Goal: Check status: Check status

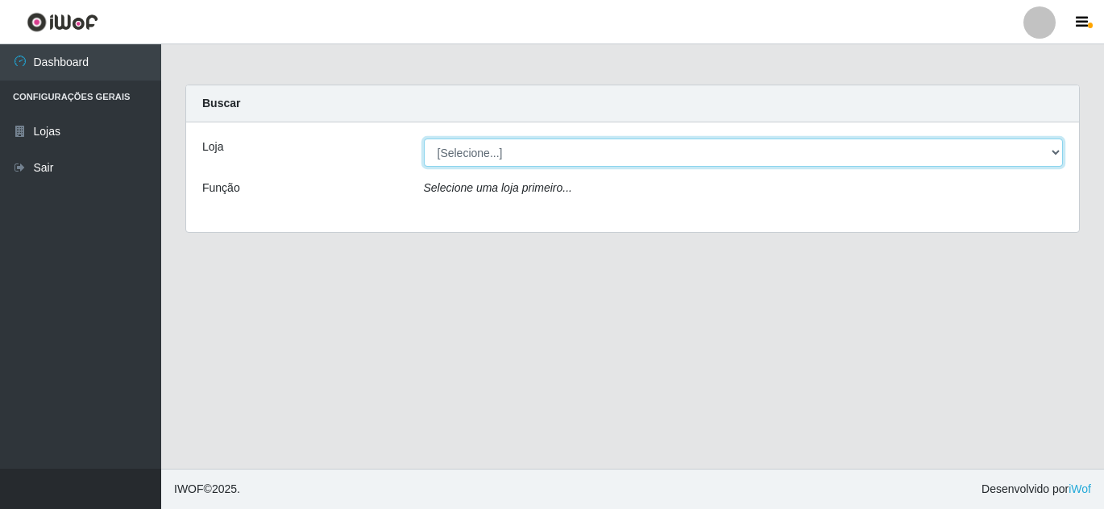
click at [482, 151] on select "[Selecione...] Hiper Queiroz - [GEOGRAPHIC_DATA]" at bounding box center [744, 153] width 640 height 28
select select "514"
click at [424, 139] on select "[Selecione...] Hiper Queiroz - [GEOGRAPHIC_DATA]" at bounding box center [744, 153] width 640 height 28
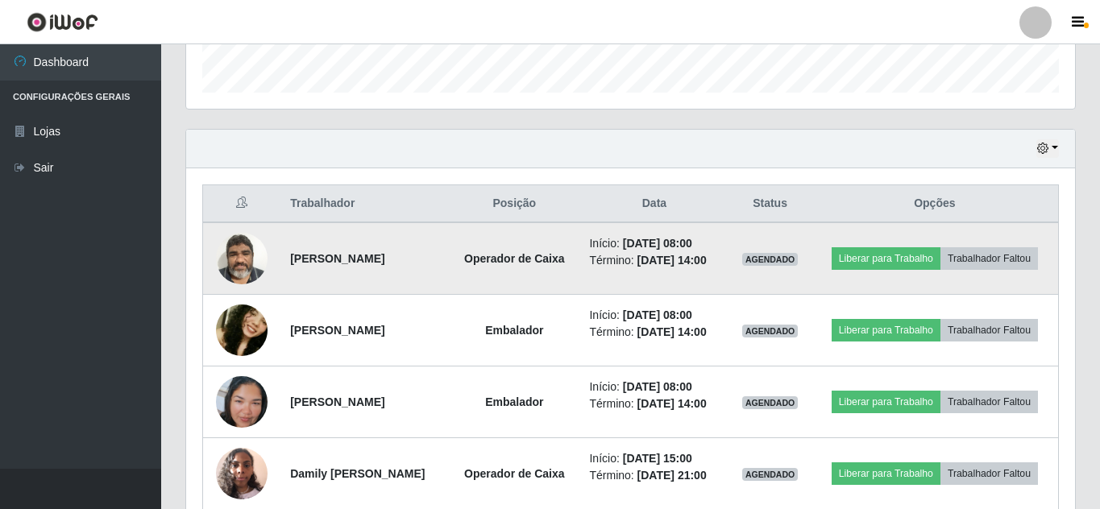
scroll to position [564, 0]
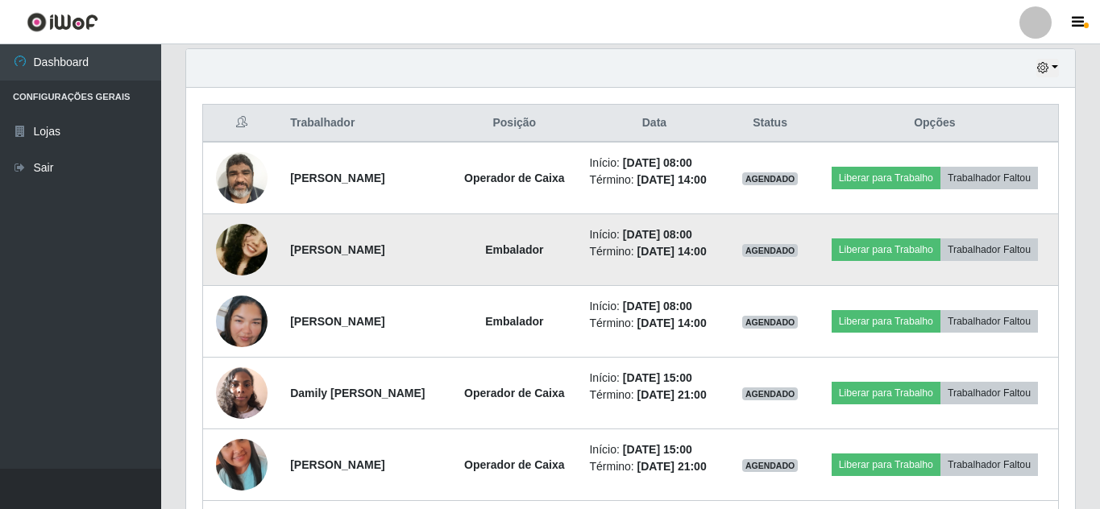
click at [238, 242] on img at bounding box center [242, 249] width 52 height 109
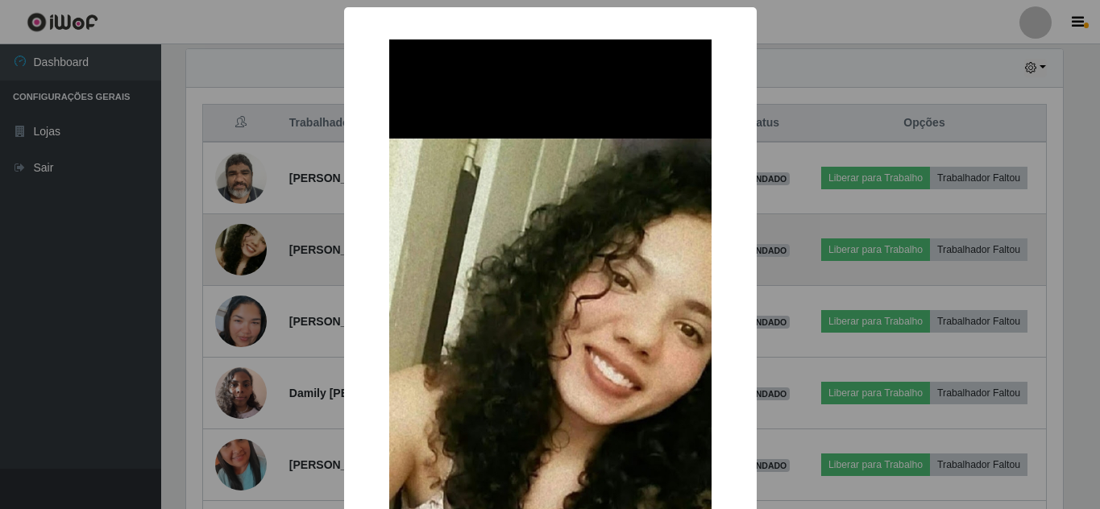
scroll to position [334, 881]
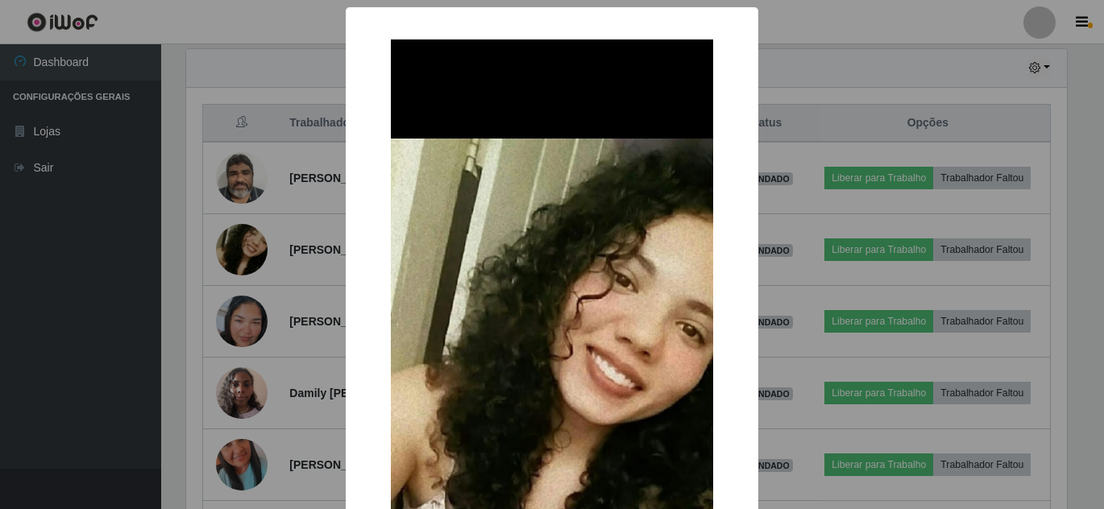
click at [770, 205] on div "× OK Cancel" at bounding box center [552, 254] width 1104 height 509
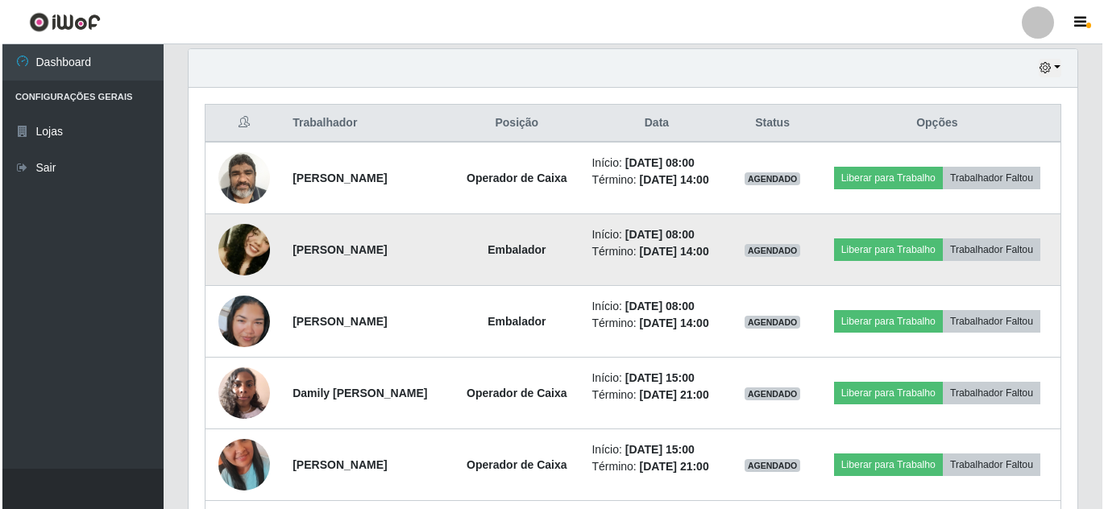
scroll to position [334, 889]
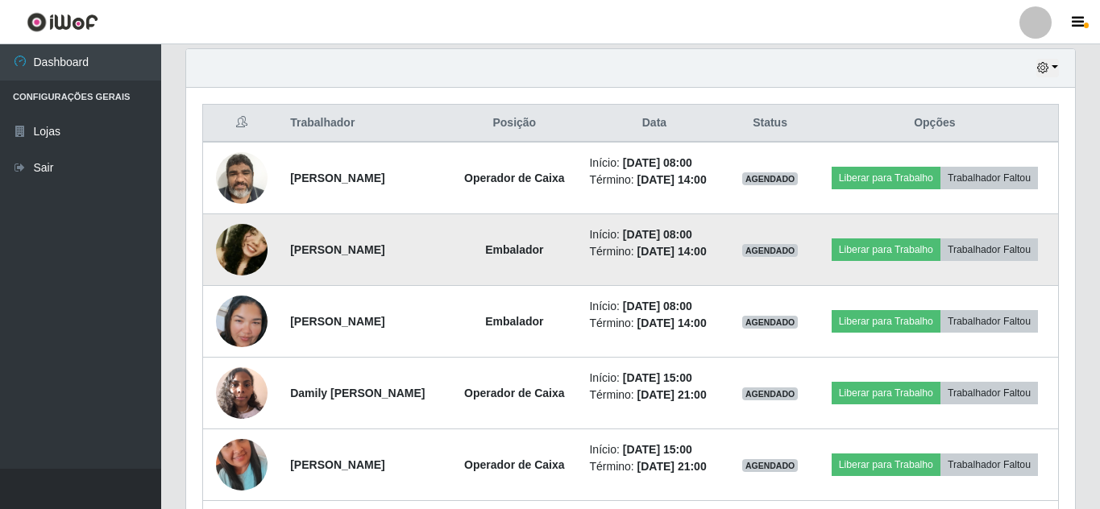
click at [250, 241] on img at bounding box center [242, 249] width 52 height 109
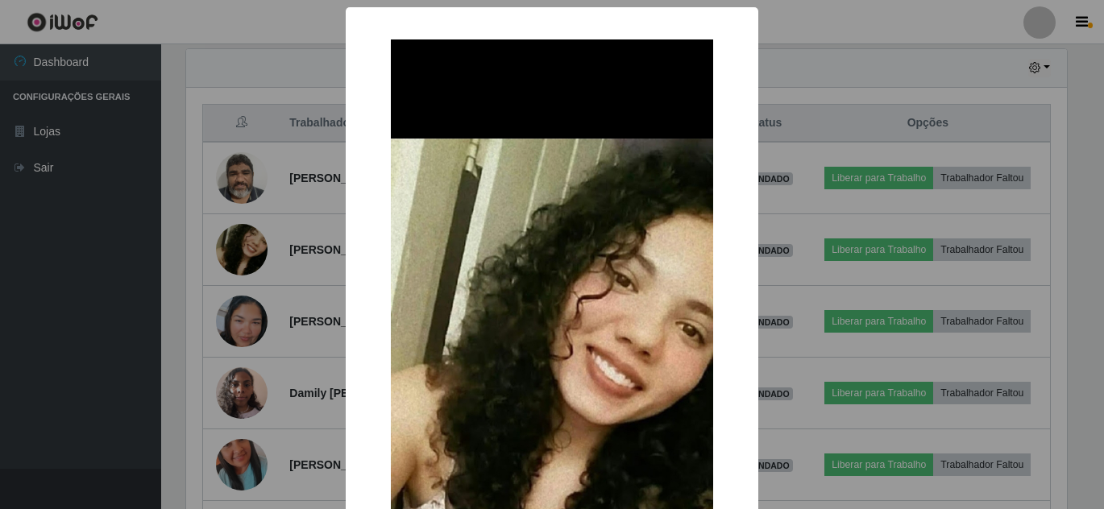
click at [804, 218] on div "× OK Cancel" at bounding box center [552, 254] width 1104 height 509
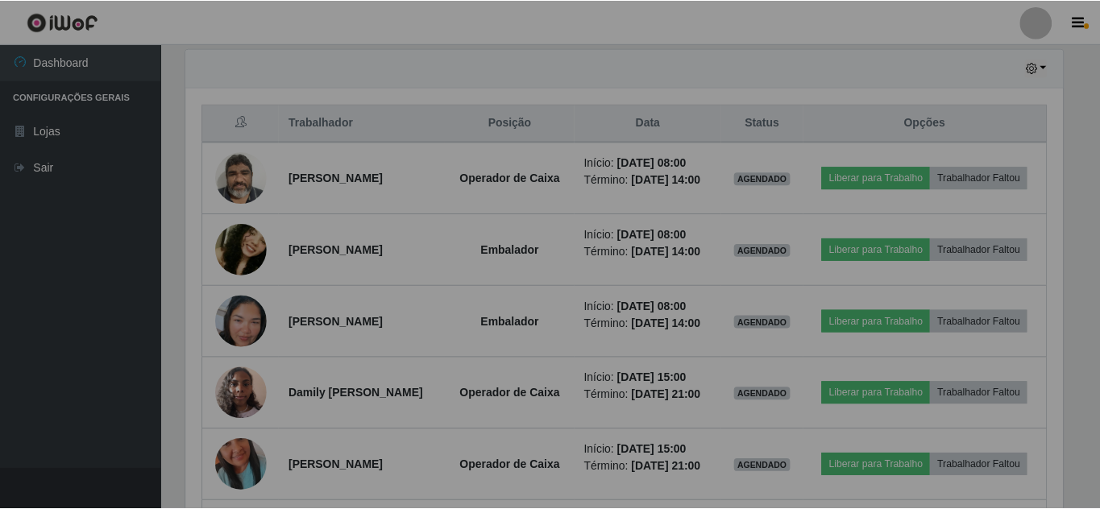
scroll to position [334, 889]
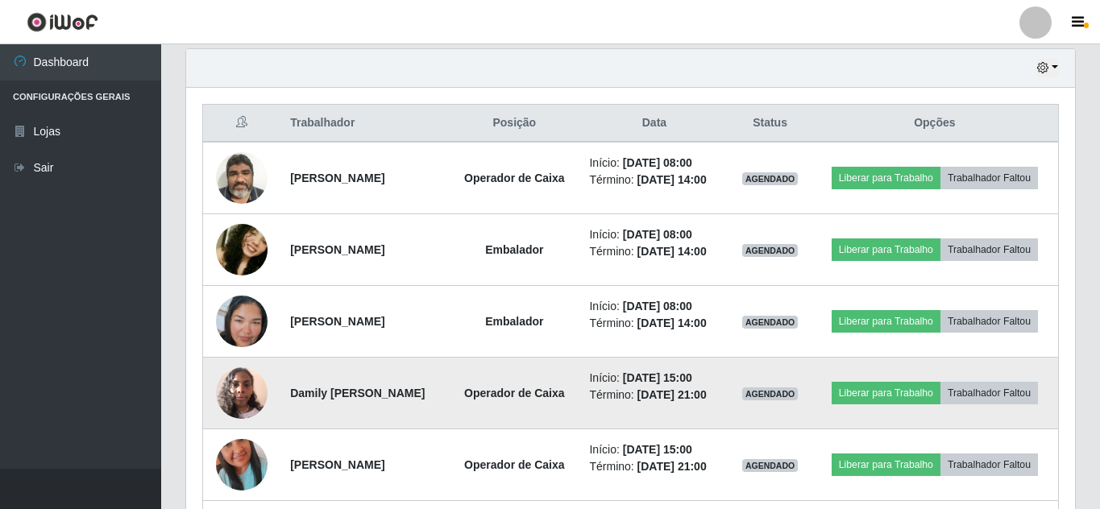
click at [226, 386] on img at bounding box center [242, 393] width 52 height 68
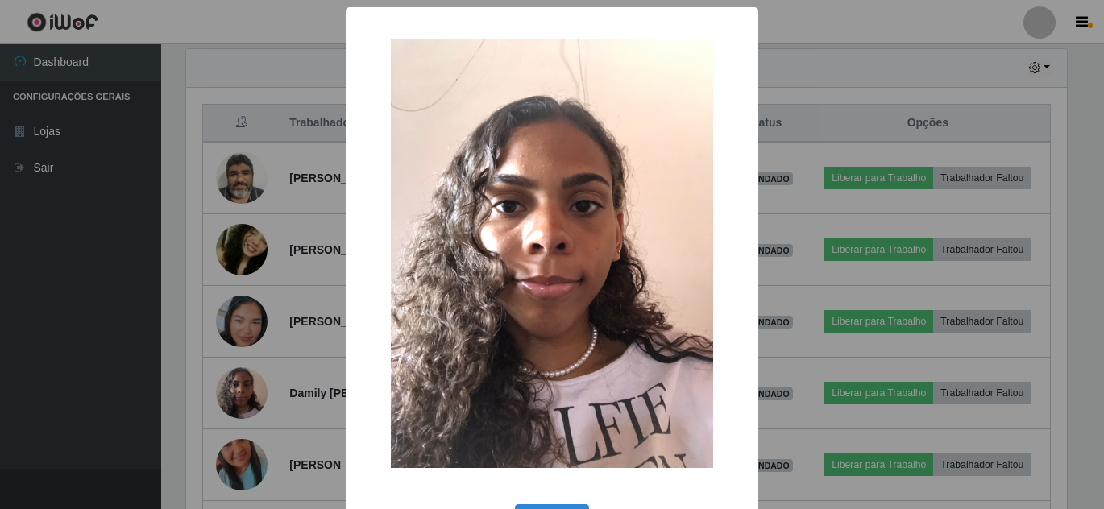
click at [811, 246] on div "× OK Cancel" at bounding box center [552, 254] width 1104 height 509
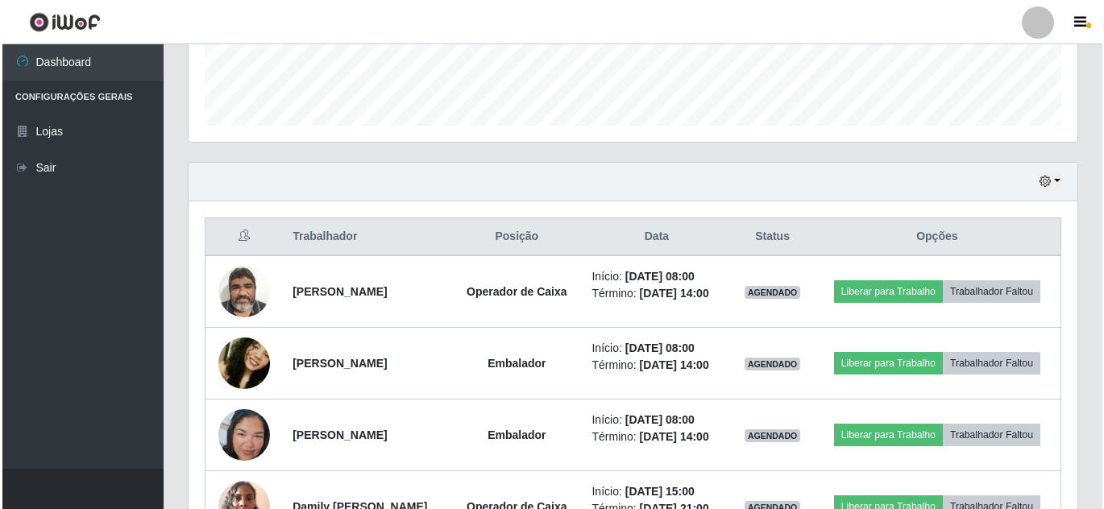
scroll to position [445, 0]
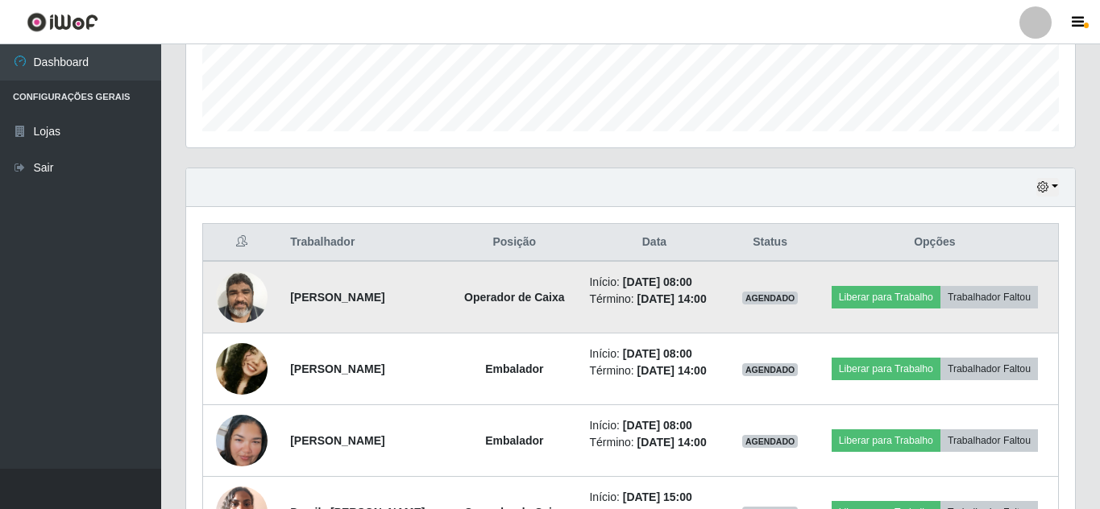
click at [243, 302] on img at bounding box center [242, 297] width 52 height 68
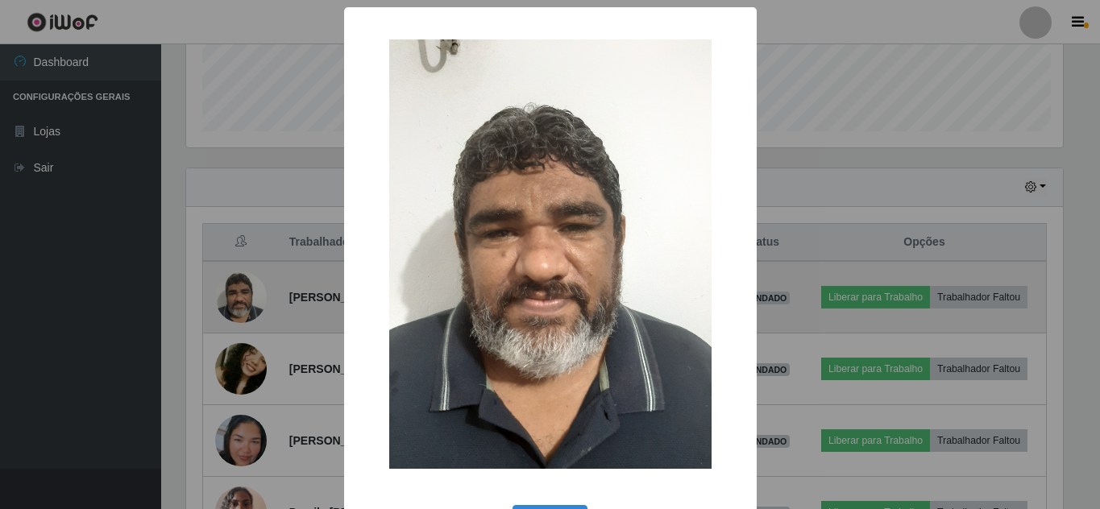
scroll to position [334, 881]
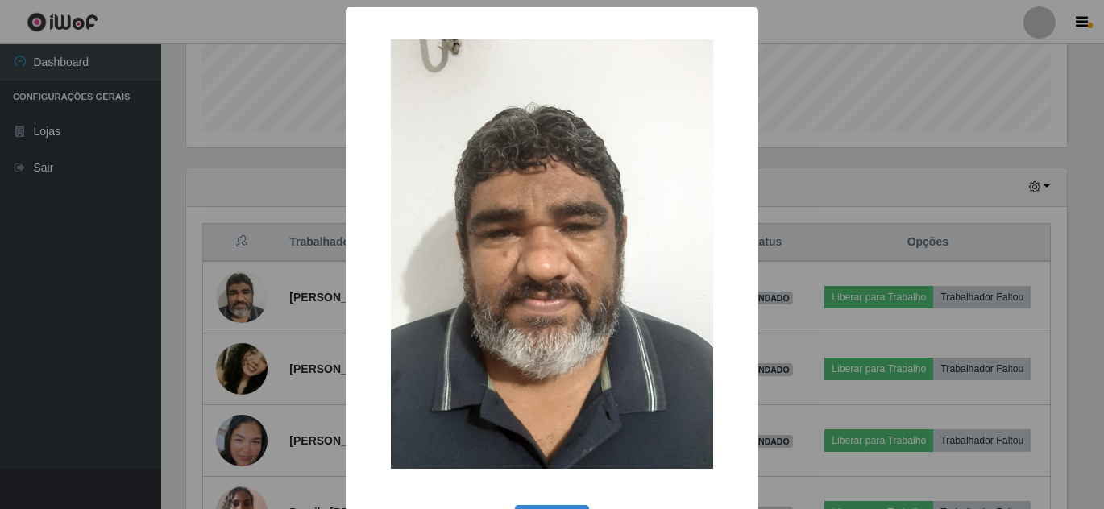
click at [825, 182] on div "× OK Cancel" at bounding box center [552, 254] width 1104 height 509
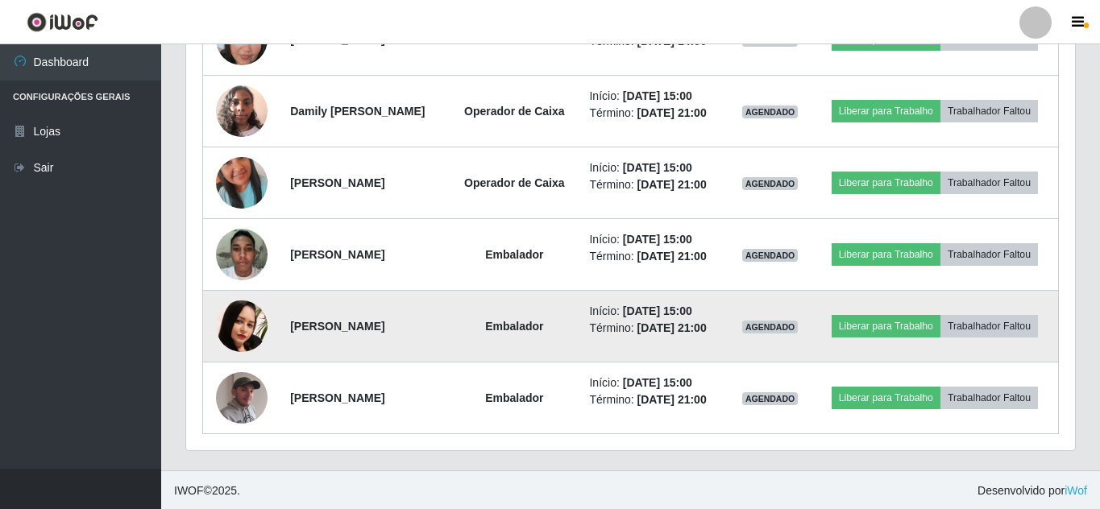
scroll to position [848, 0]
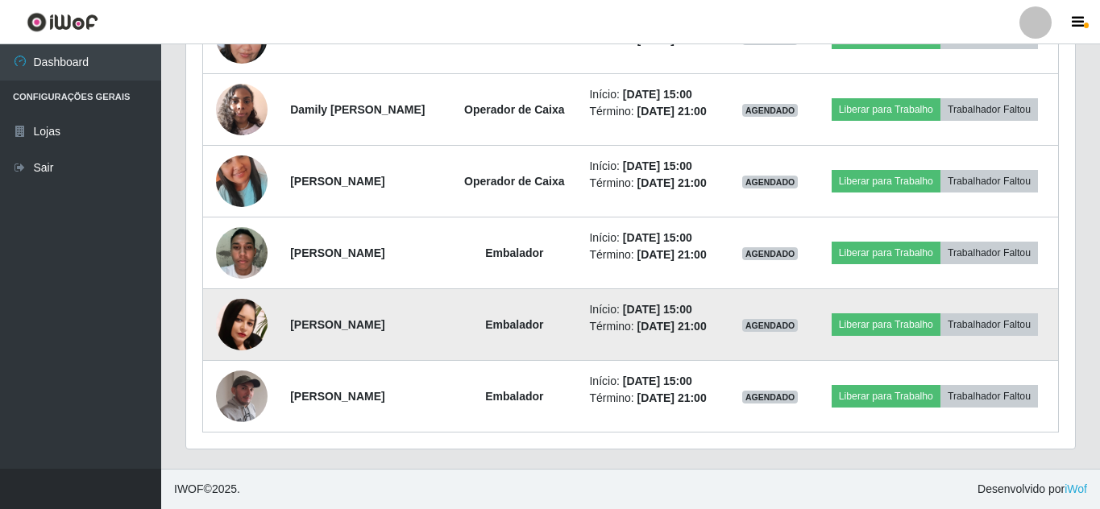
click at [240, 320] on img at bounding box center [242, 325] width 52 height 52
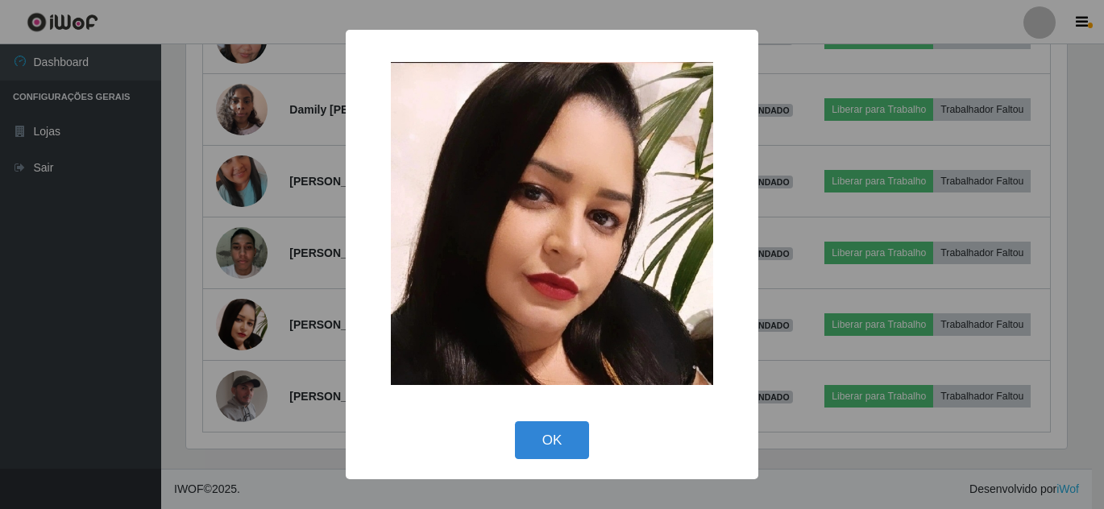
click at [821, 260] on div "× OK Cancel" at bounding box center [552, 254] width 1104 height 509
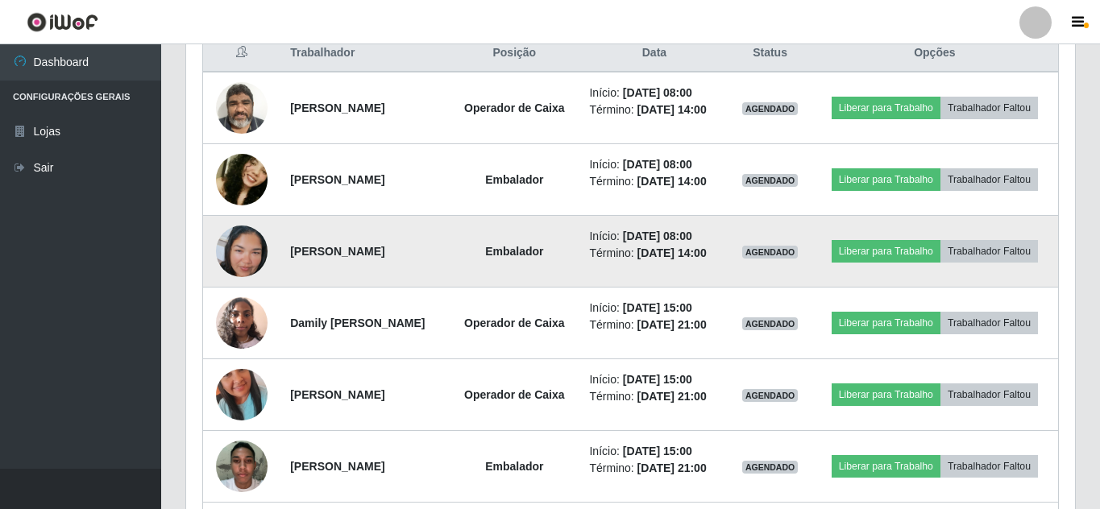
scroll to position [606, 0]
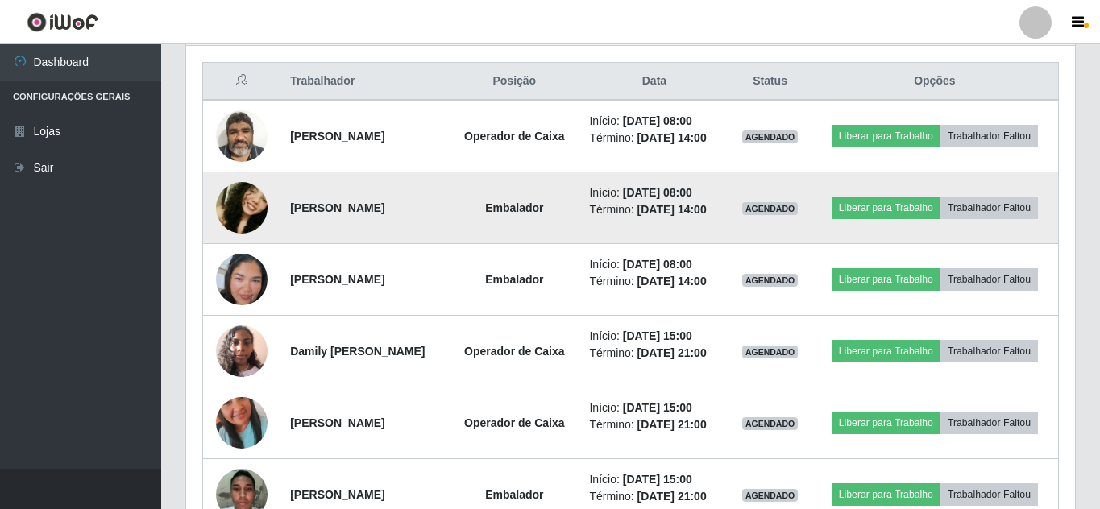
click at [231, 213] on img at bounding box center [242, 207] width 52 height 109
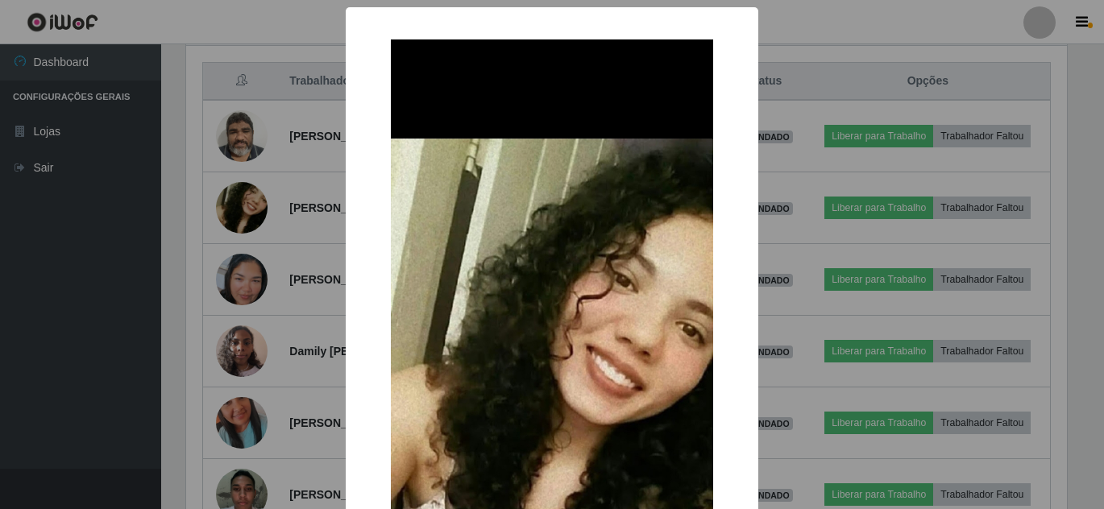
click at [829, 250] on div "× OK Cancel" at bounding box center [552, 254] width 1104 height 509
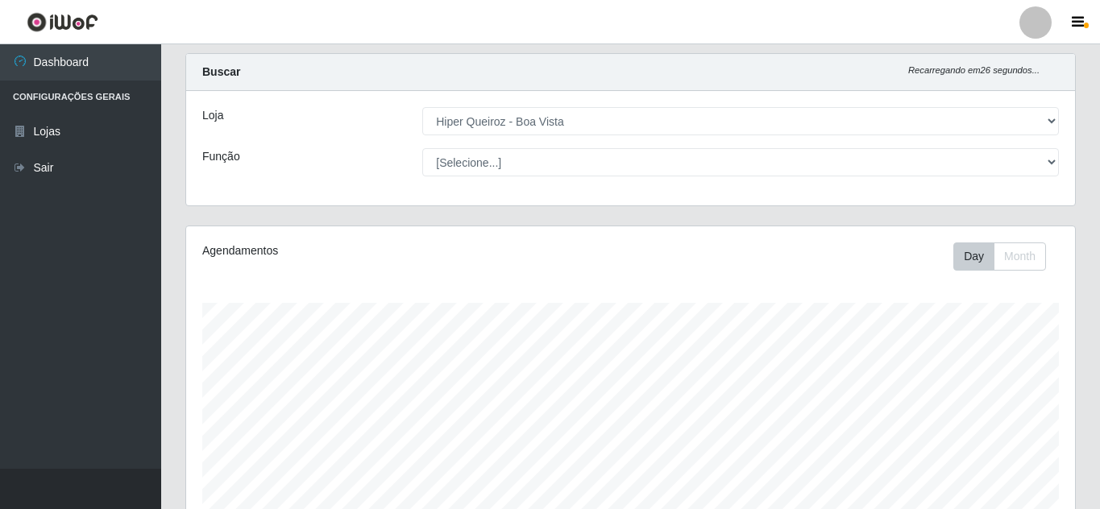
scroll to position [0, 0]
